Goal: Check status: Check status

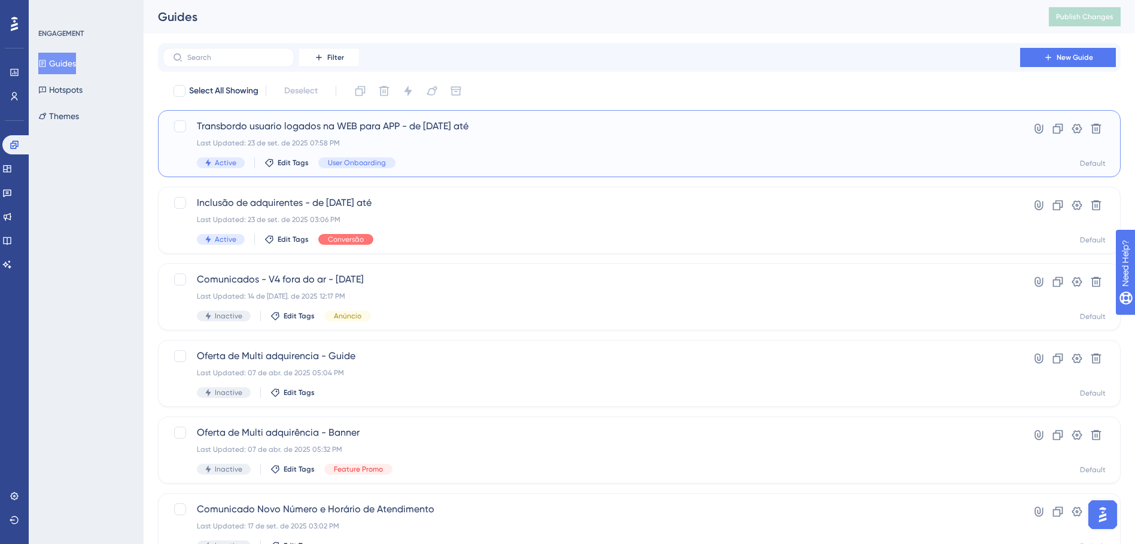
click at [459, 134] on div "Transbordo usuario logados na WEB para APP - de 23/09/2025 até Last Updated: 23…" at bounding box center [591, 143] width 789 height 49
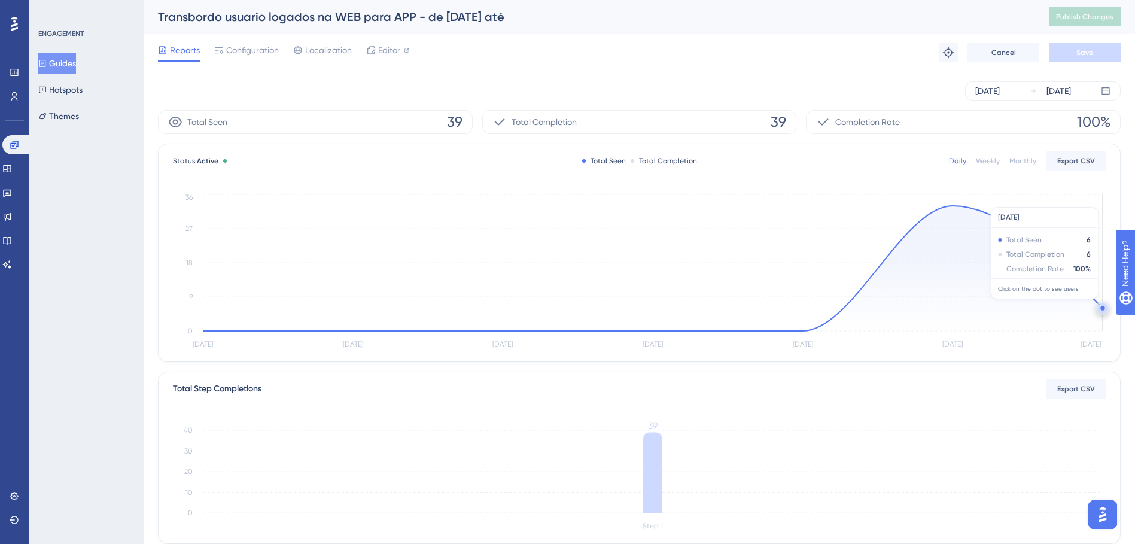
click at [1100, 305] on circle at bounding box center [1103, 308] width 10 height 10
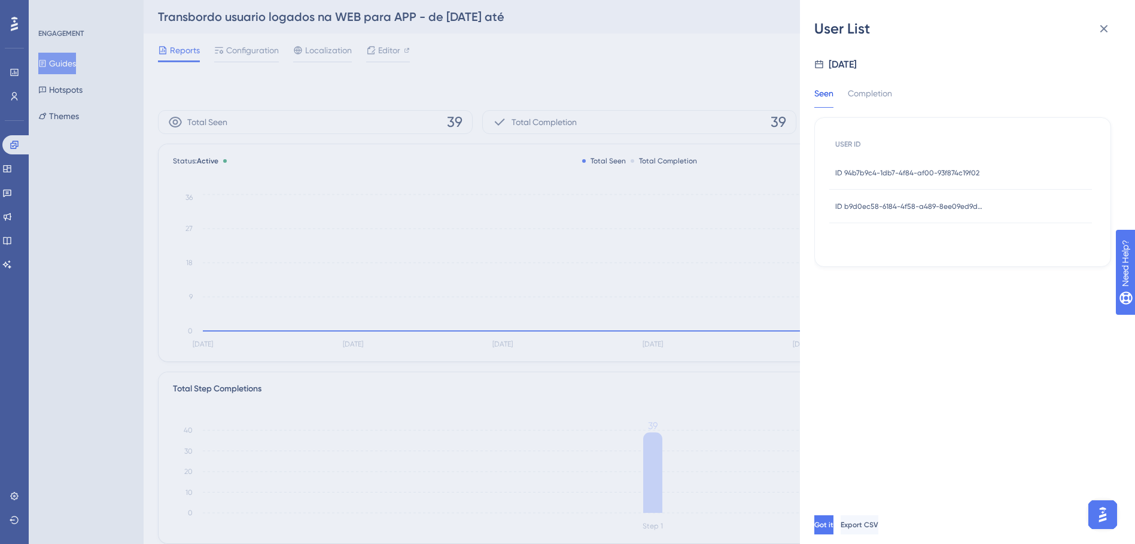
click at [885, 175] on span "ID 94b7b9c4-1db7-4f84-af00-93f874c19f02" at bounding box center [907, 173] width 144 height 10
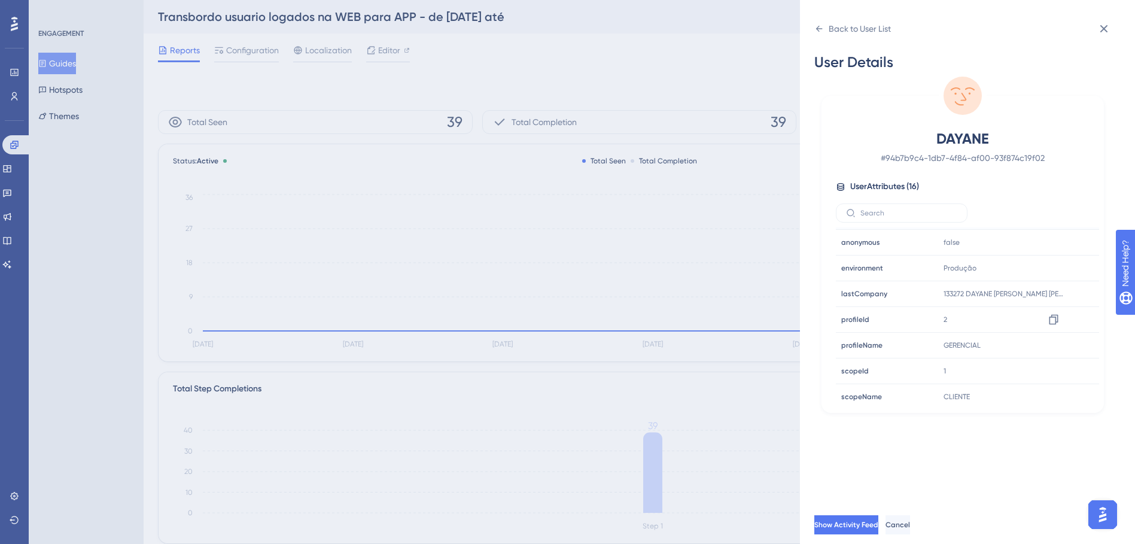
scroll to position [236, 0]
click at [1101, 29] on icon at bounding box center [1104, 29] width 14 height 14
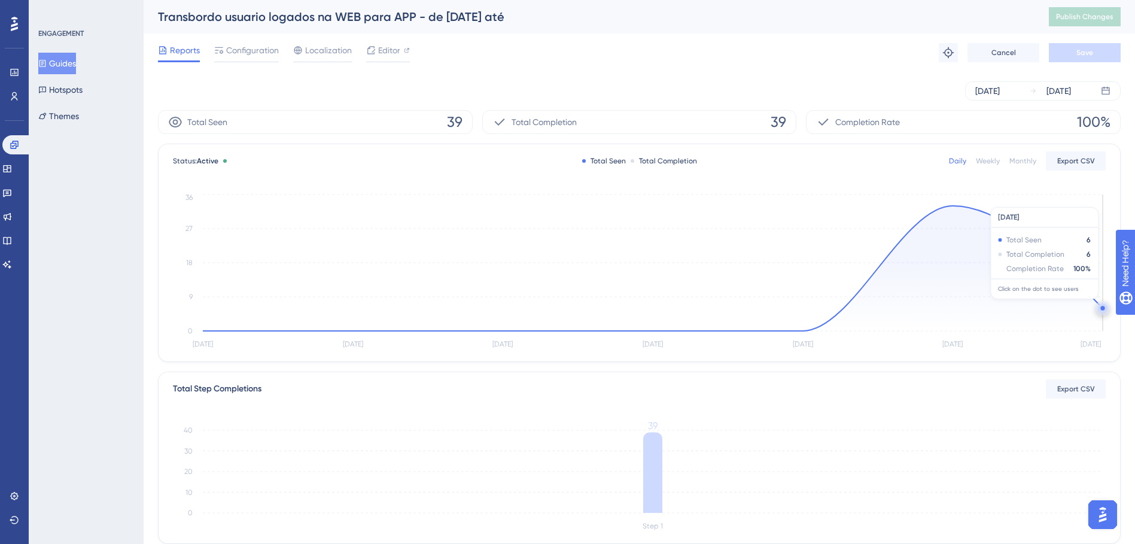
click at [1100, 305] on circle at bounding box center [1103, 308] width 10 height 10
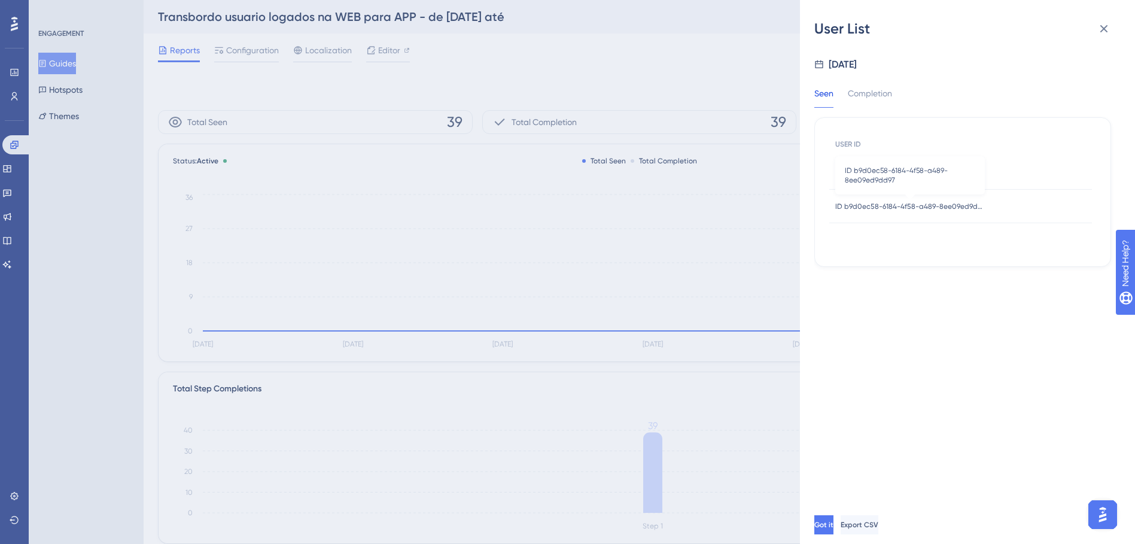
click at [872, 205] on span "ID b9d0ec58-6184-4f58-a489-8ee09ed9dd97" at bounding box center [910, 207] width 150 height 10
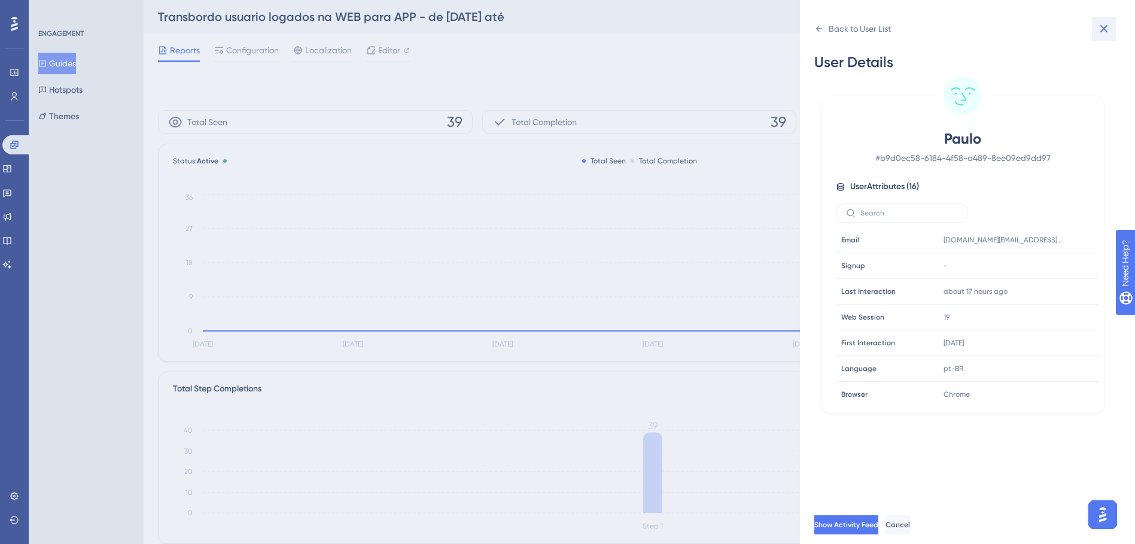
click at [1101, 28] on icon at bounding box center [1104, 29] width 14 height 14
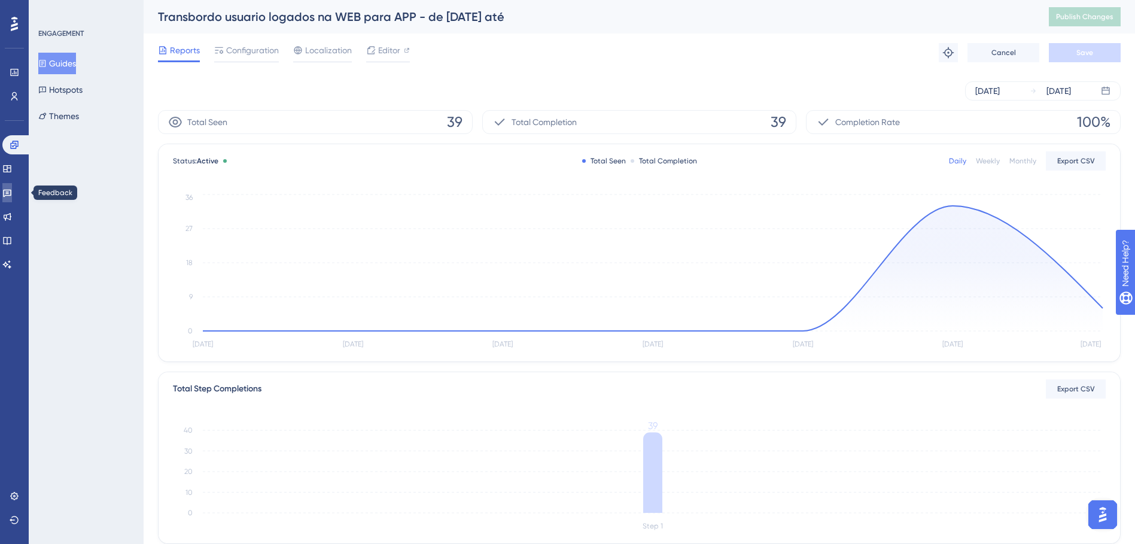
click at [12, 188] on icon at bounding box center [7, 193] width 10 height 10
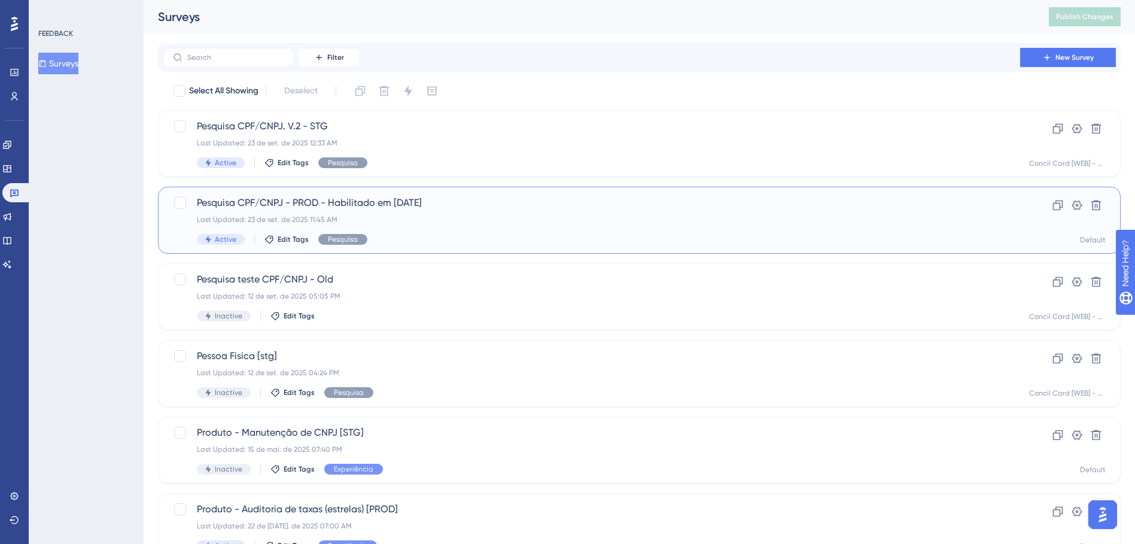
click at [436, 218] on div "Last Updated: 23 de set. de 2025 11:45 AM" at bounding box center [591, 220] width 789 height 10
